Goal: Transaction & Acquisition: Purchase product/service

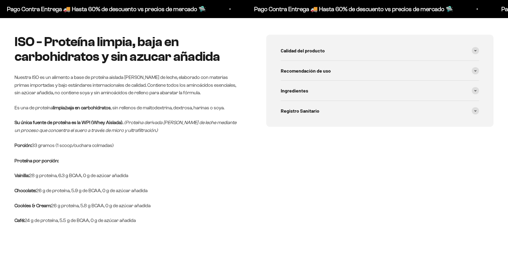
scroll to position [151, 0]
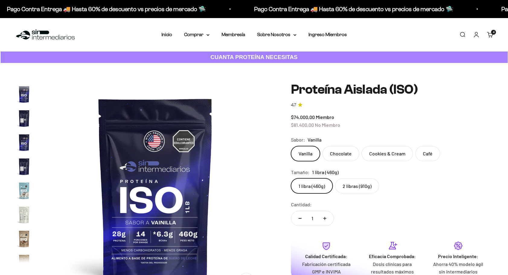
scroll to position [218, 0]
